Goal: Information Seeking & Learning: Learn about a topic

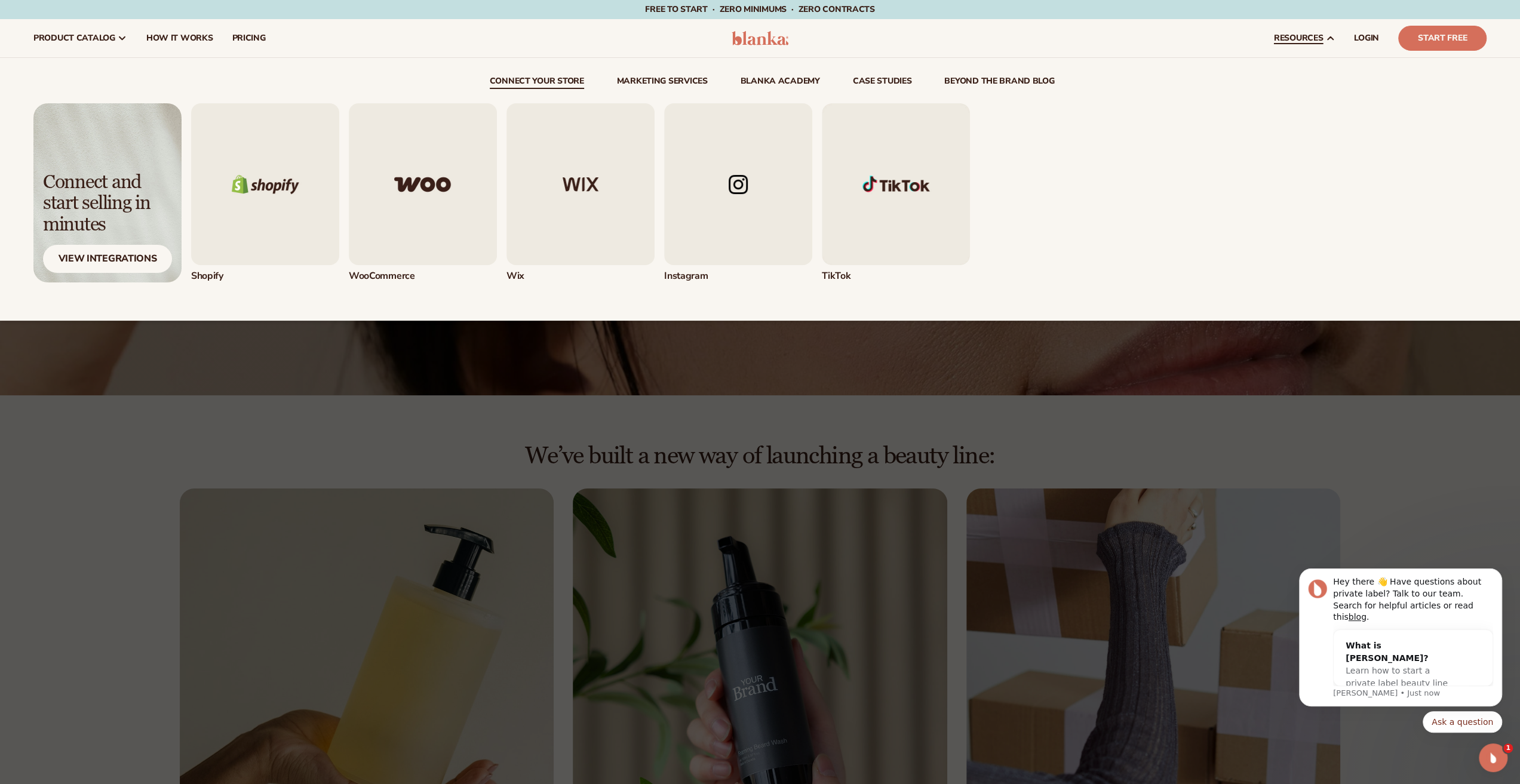
click at [1019, 85] on link "beyond the brand blog" at bounding box center [999, 83] width 110 height 12
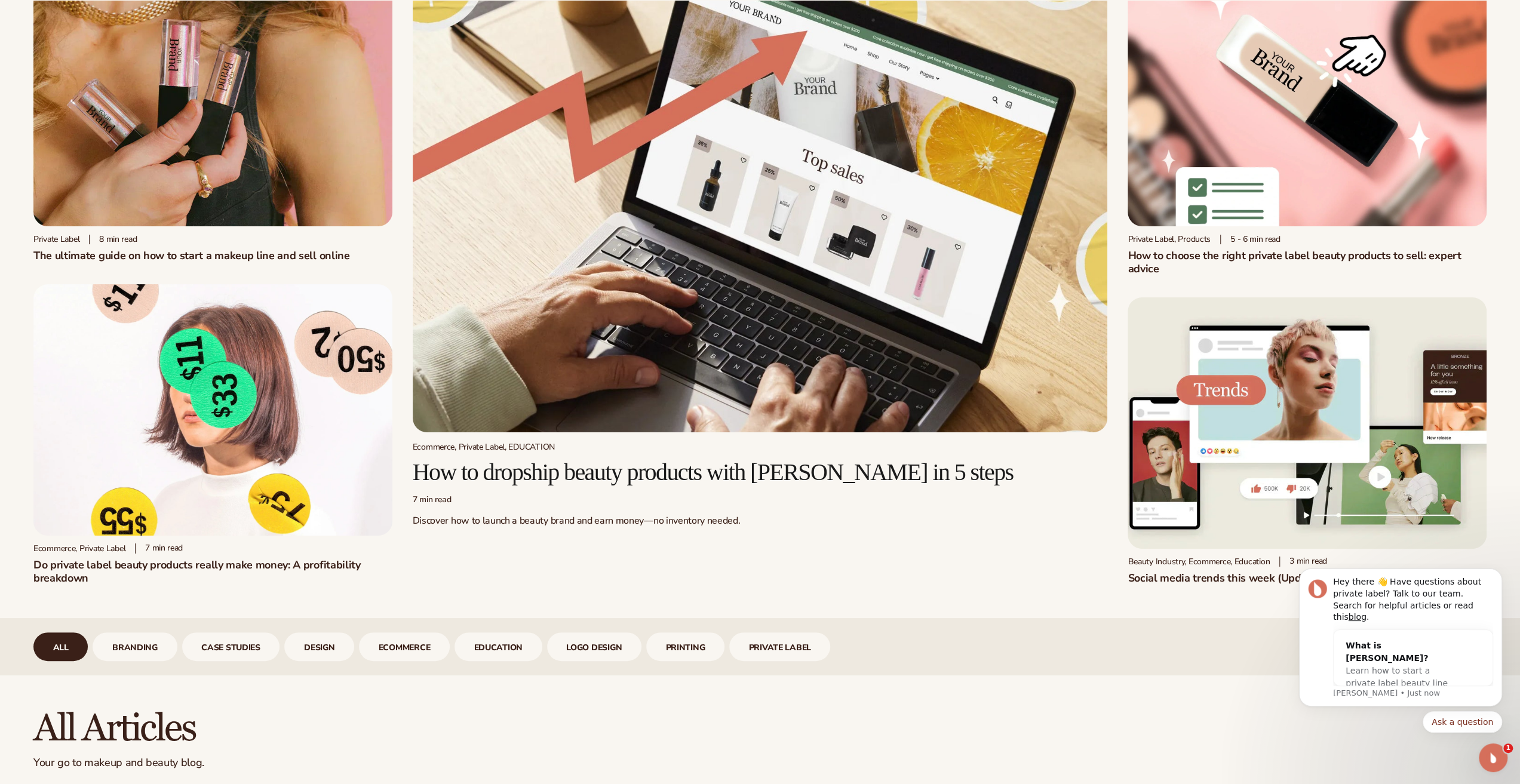
scroll to position [120, 0]
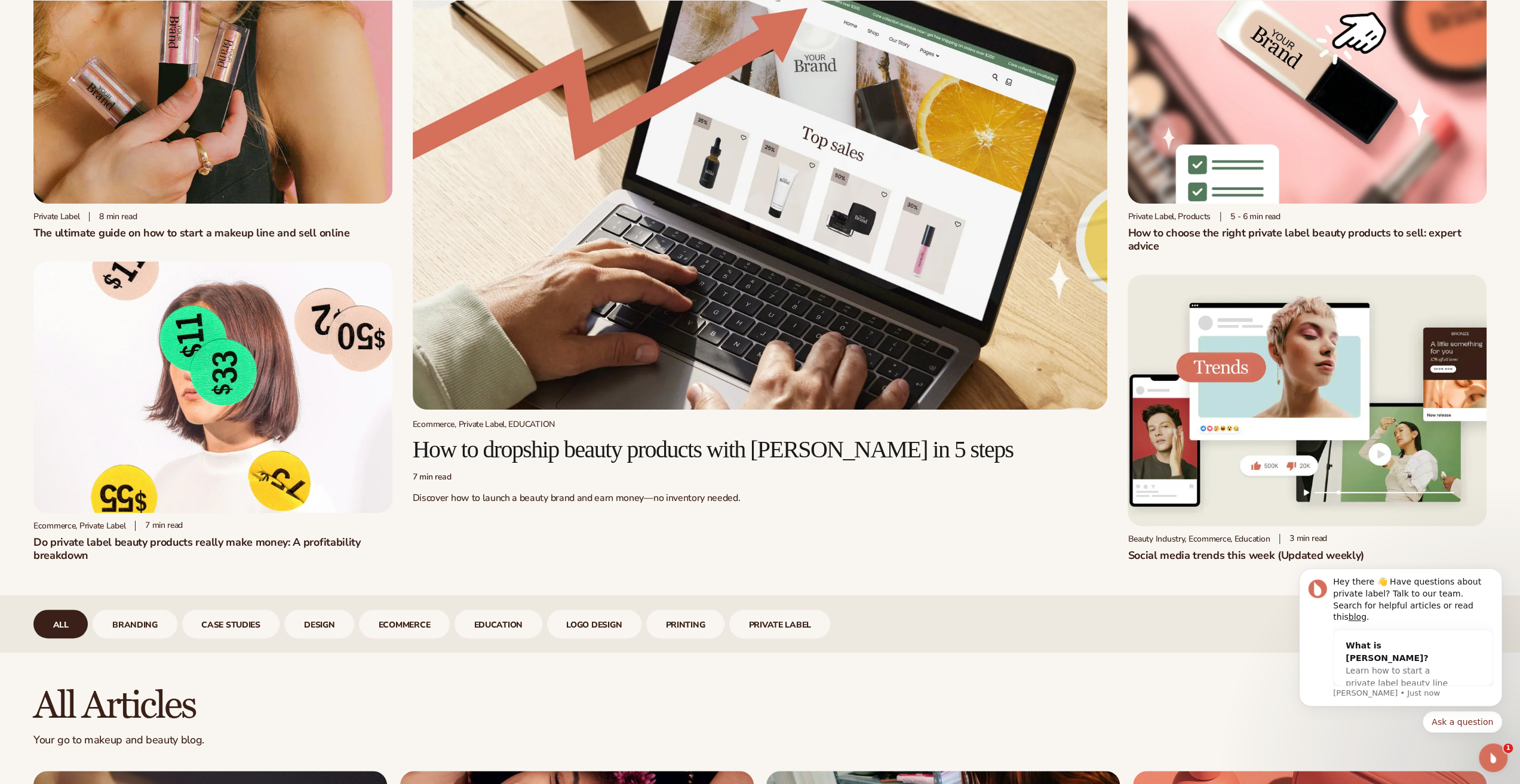
click at [1154, 560] on h2 "Social media trends this week (Updated weekly)" at bounding box center [1307, 555] width 359 height 13
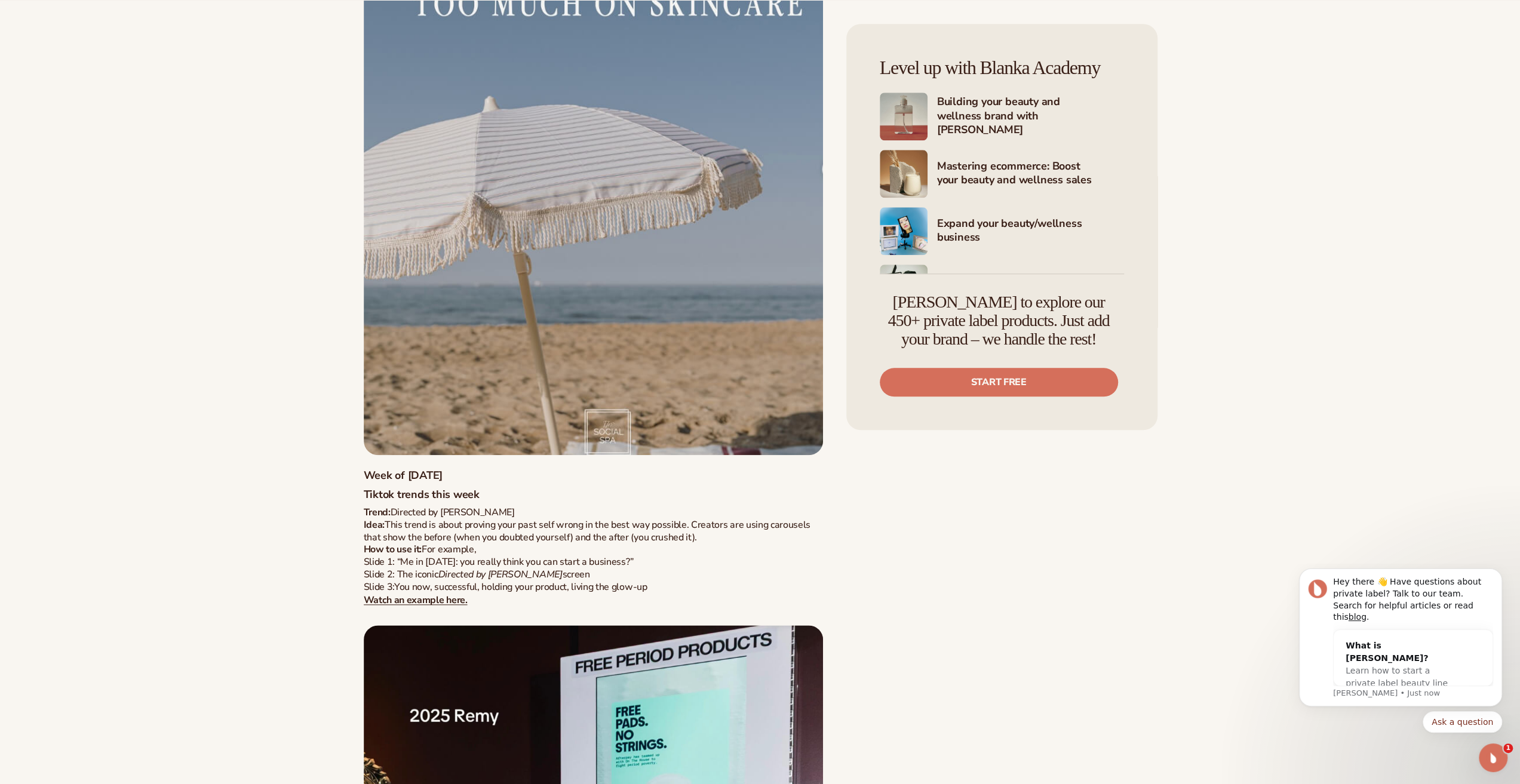
scroll to position [1493, 0]
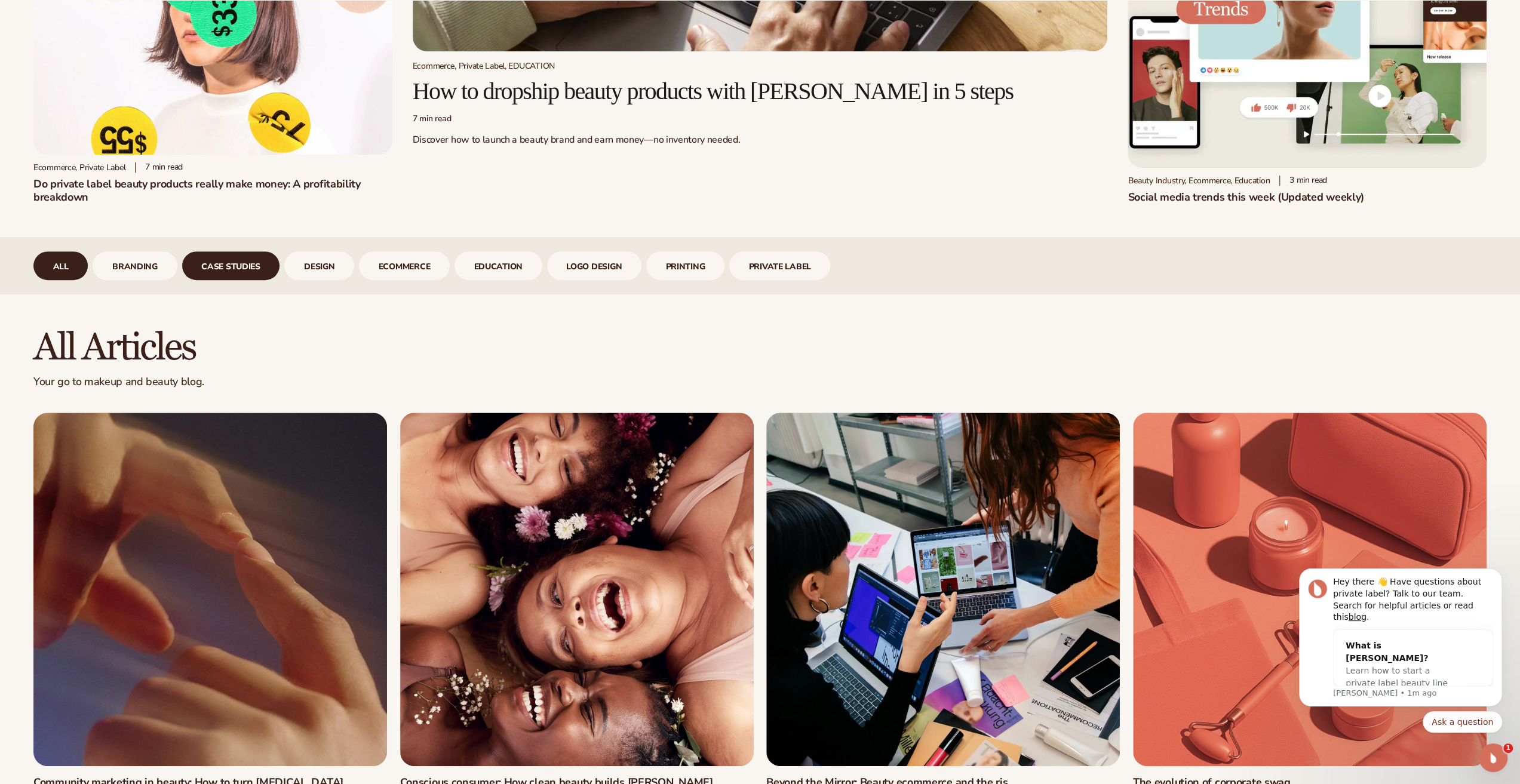
click at [240, 257] on link "case studies" at bounding box center [231, 266] width 98 height 28
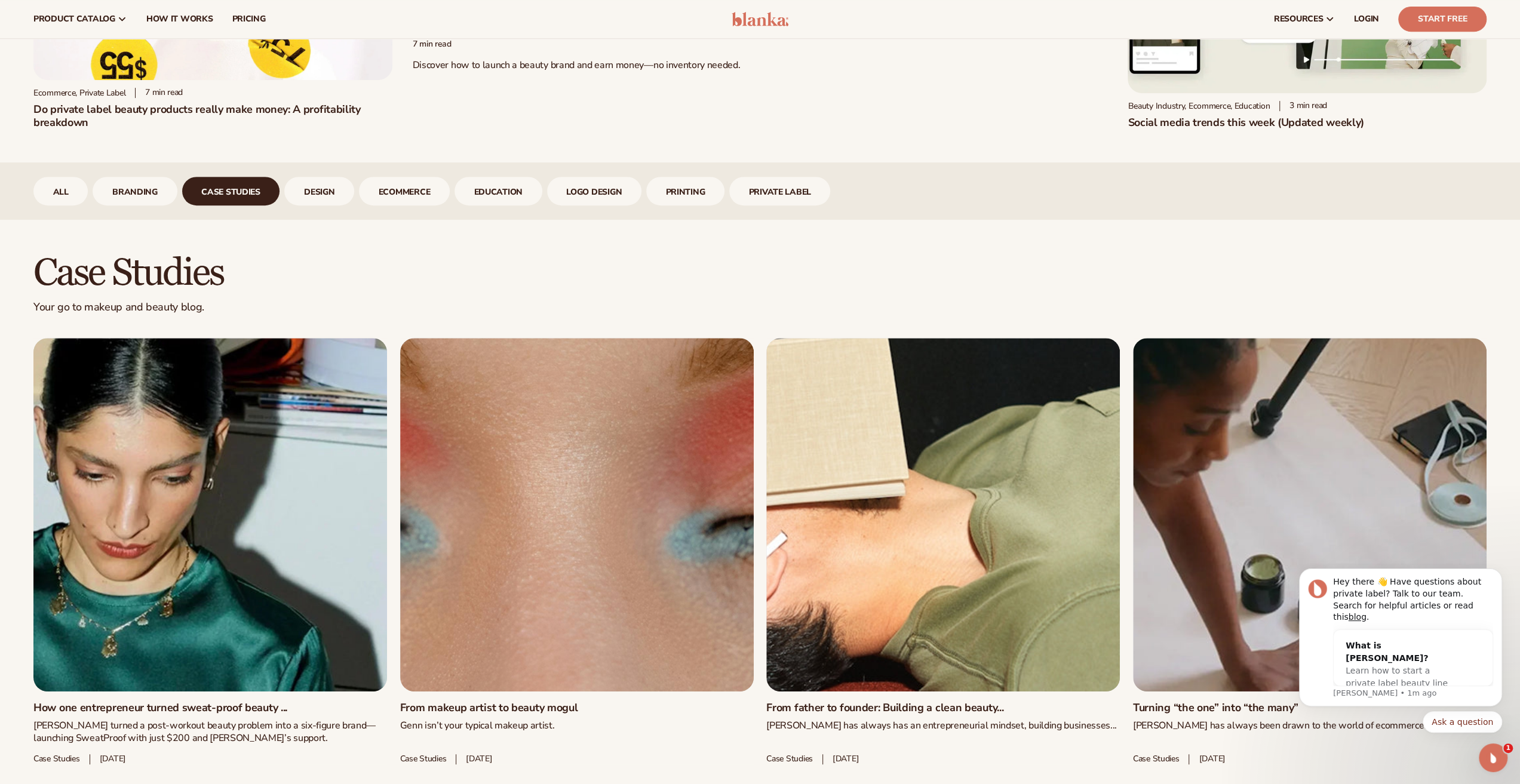
scroll to position [418, 0]
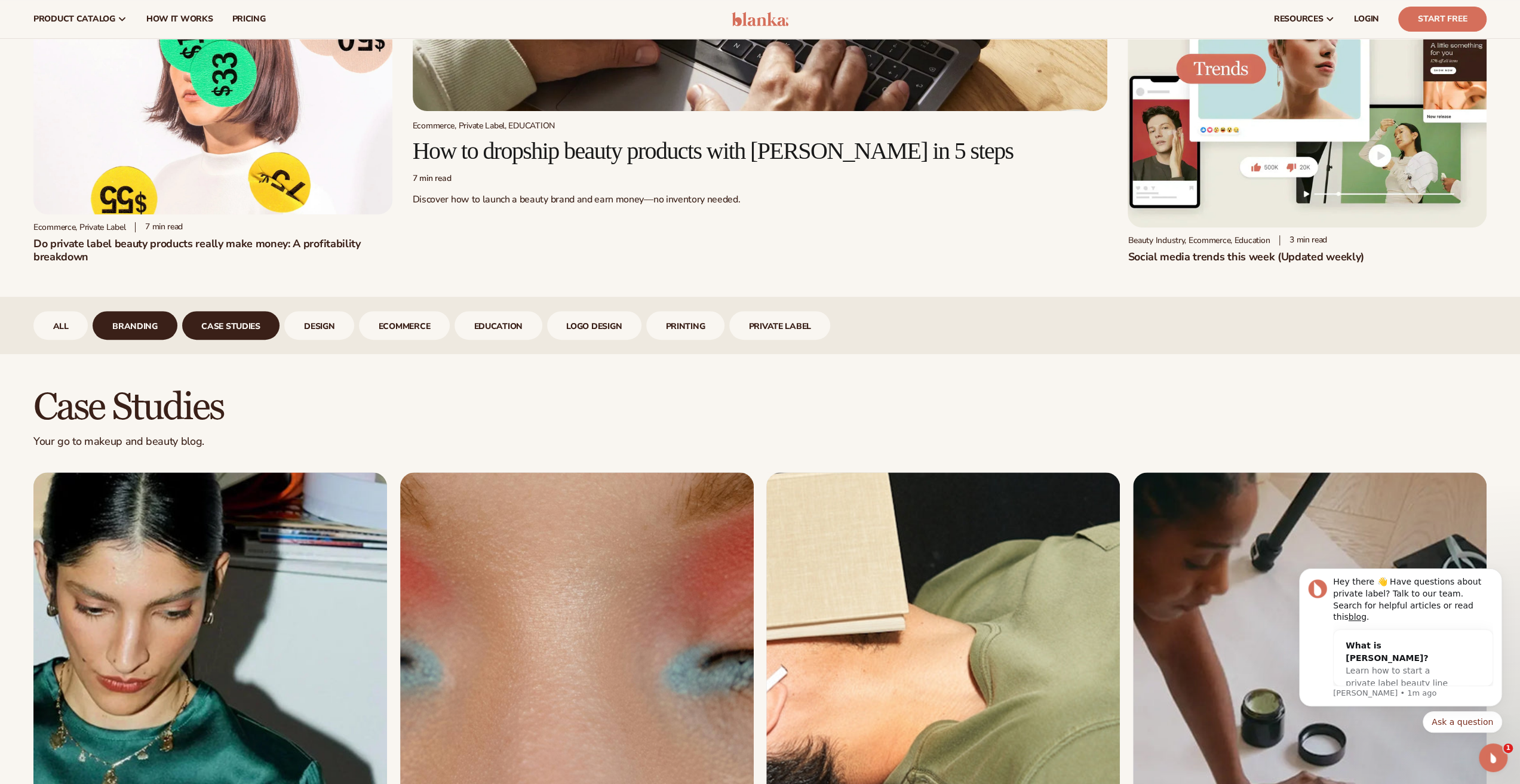
click at [143, 325] on link "branding" at bounding box center [134, 325] width 84 height 28
